Goal: Check status: Check status

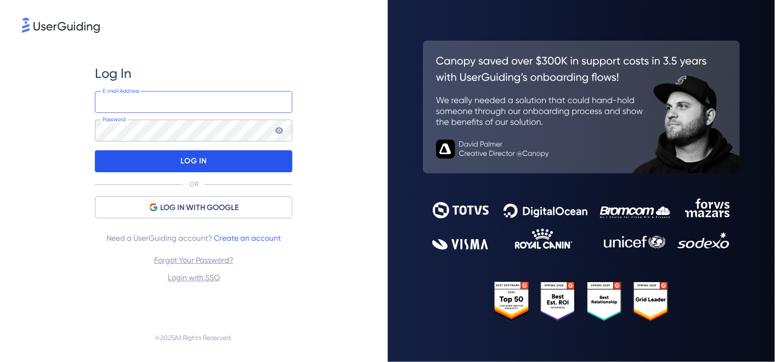
type input "[PERSON_NAME][EMAIL_ADDRESS][DOMAIN_NAME]"
click at [163, 158] on div "LOG IN" at bounding box center [193, 161] width 197 height 22
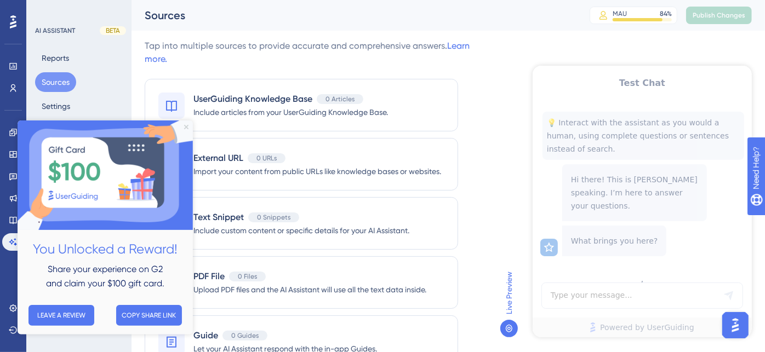
click at [186, 126] on icon "Close Preview" at bounding box center [186, 127] width 4 height 4
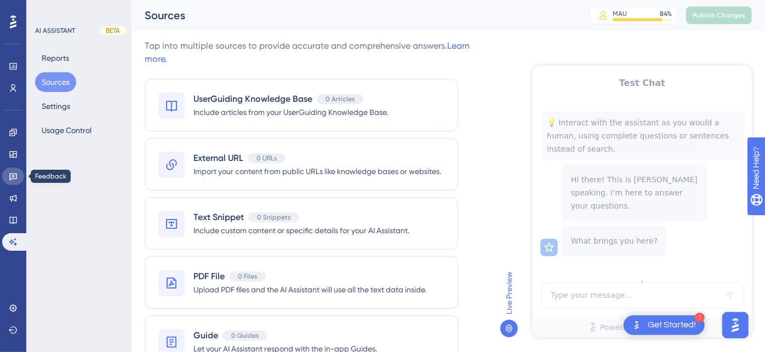
click at [13, 177] on icon at bounding box center [13, 176] width 9 height 9
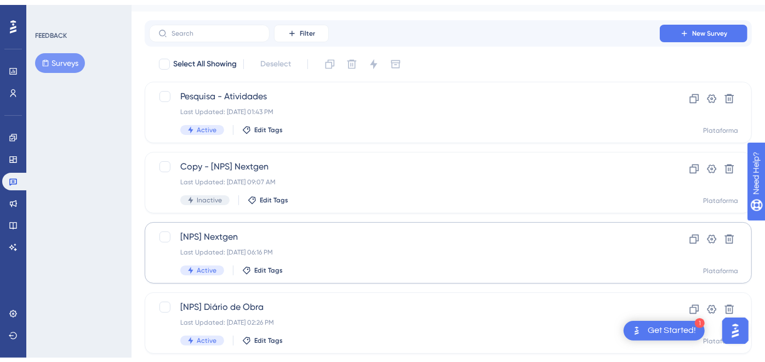
scroll to position [61, 0]
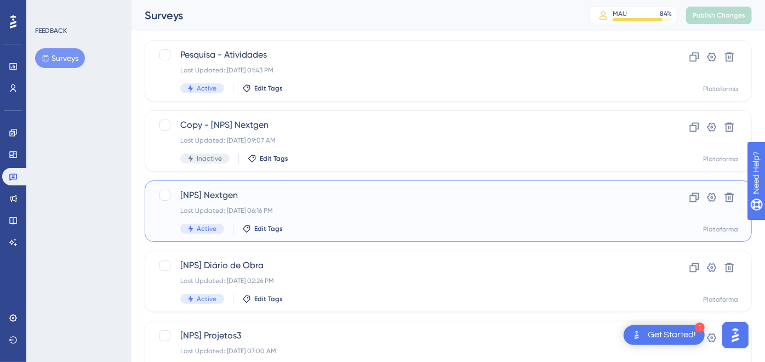
click at [366, 200] on span "[NPS] Nextgen" at bounding box center [404, 195] width 448 height 13
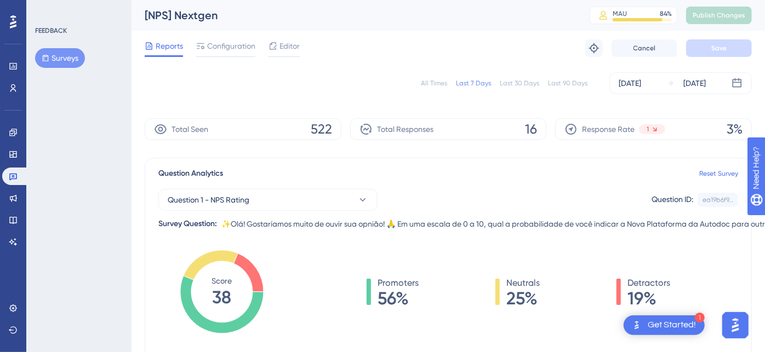
click at [515, 83] on div "Last 30 Days" at bounding box center [519, 83] width 39 height 9
click at [556, 84] on div "Last 90 Days" at bounding box center [567, 83] width 39 height 9
click at [516, 84] on div "Last 30 Days" at bounding box center [519, 83] width 39 height 9
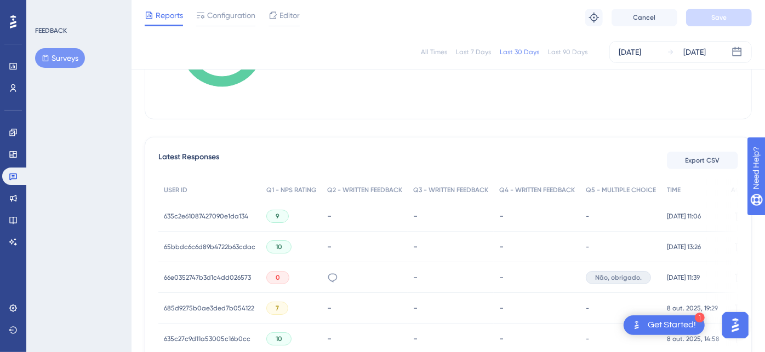
scroll to position [243, 0]
click at [208, 275] on span "66e0352747b3d1c4dd026573" at bounding box center [207, 276] width 87 height 9
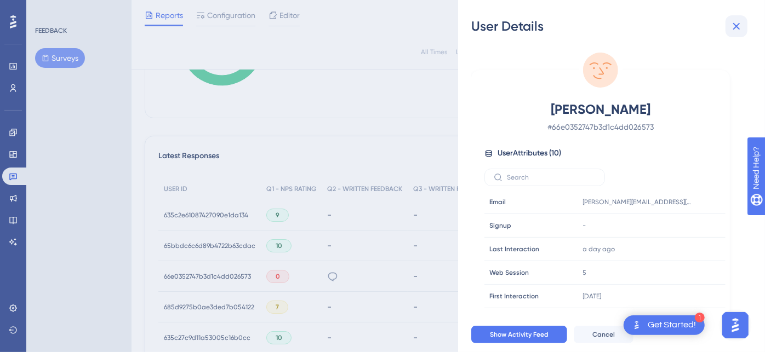
click at [742, 24] on icon at bounding box center [736, 26] width 13 height 13
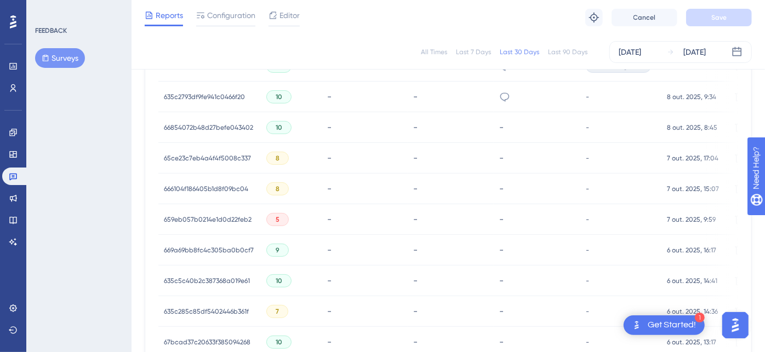
scroll to position [548, 0]
click at [209, 210] on div "659eb057b0214e1d0d22feb2 659eb057b0214e1d0d22feb2" at bounding box center [208, 217] width 88 height 31
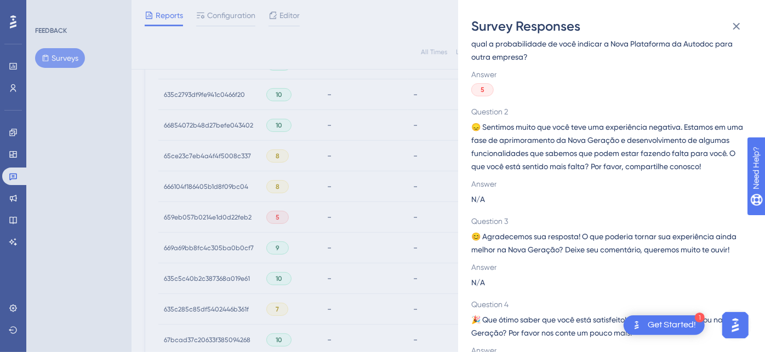
scroll to position [0, 0]
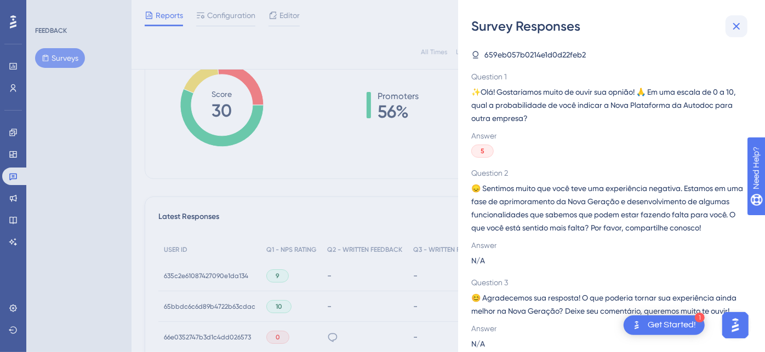
click at [739, 32] on icon at bounding box center [736, 26] width 13 height 13
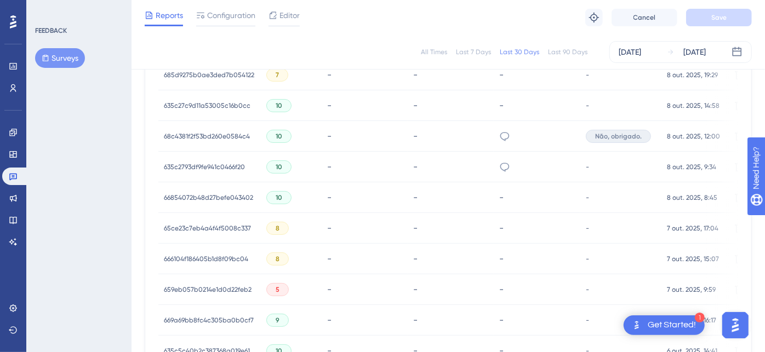
scroll to position [487, 0]
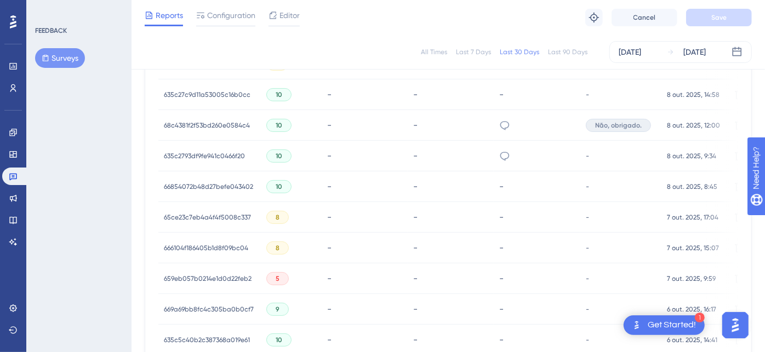
click at [216, 280] on span "659eb057b0214e1d0d22feb2" at bounding box center [208, 279] width 88 height 9
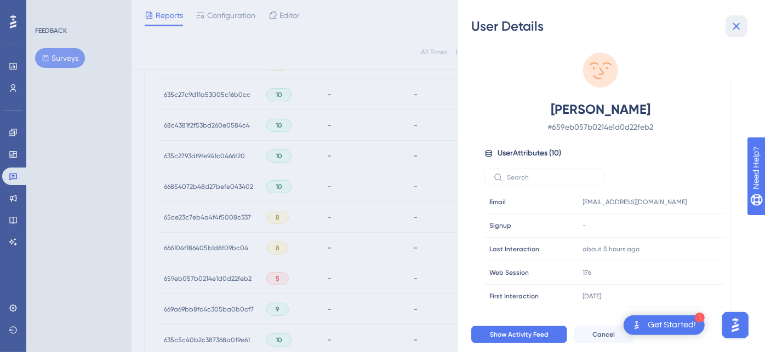
click at [738, 27] on icon at bounding box center [736, 26] width 7 height 7
